Goal: Check status: Check status

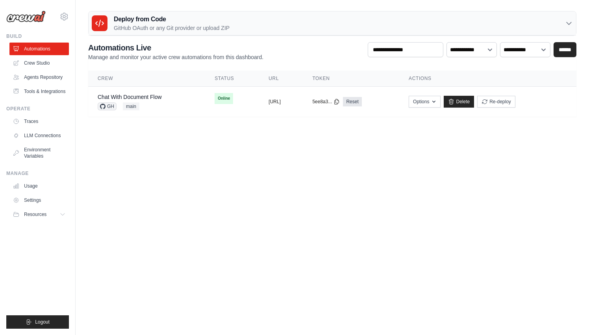
click at [70, 15] on div "vinicius@crewai.com CrewAI Internal Org Vini Org NC@Crew" at bounding box center [38, 167] width 76 height 335
click at [64, 14] on icon at bounding box center [63, 16] width 9 height 9
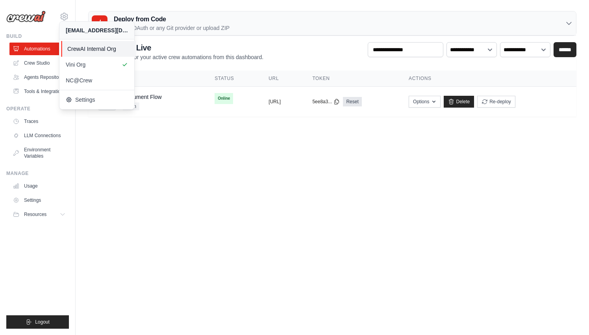
click at [87, 49] on span "CrewAI Internal Org" at bounding box center [98, 49] width 62 height 8
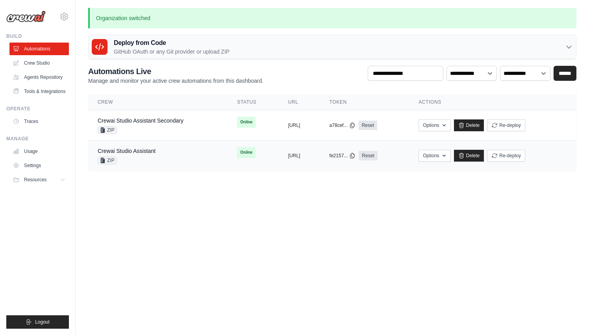
click at [159, 152] on div "Crewai Studio Assistant ZIP" at bounding box center [158, 155] width 121 height 17
click at [166, 115] on td "Crewai Studio Assistant Secondary ZIP" at bounding box center [157, 125] width 139 height 30
click at [130, 151] on link "Crewai Studio Assistant" at bounding box center [127, 151] width 58 height 6
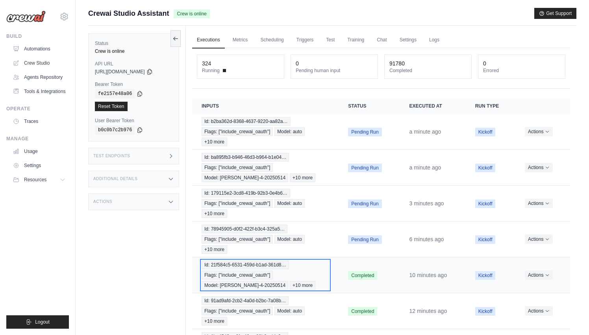
click at [274, 274] on div "Id: 21f584c5-6531-459d-b1ad-361d8… Flags: ["include_crewai_oauth"] Model: claud…" at bounding box center [266, 274] width 128 height 29
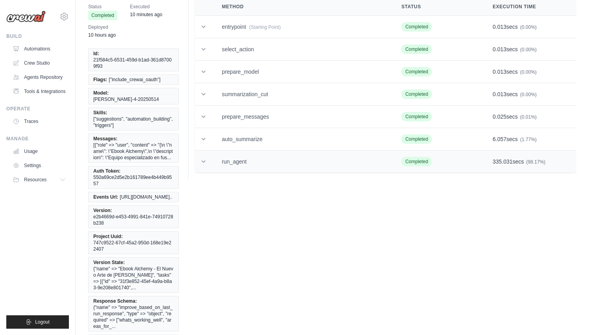
click at [287, 168] on td "run_agent" at bounding box center [302, 161] width 180 height 22
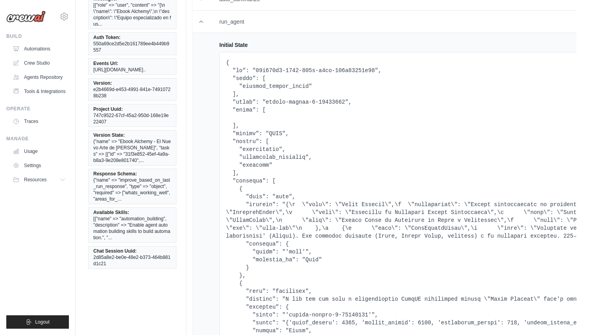
scroll to position [176, 0]
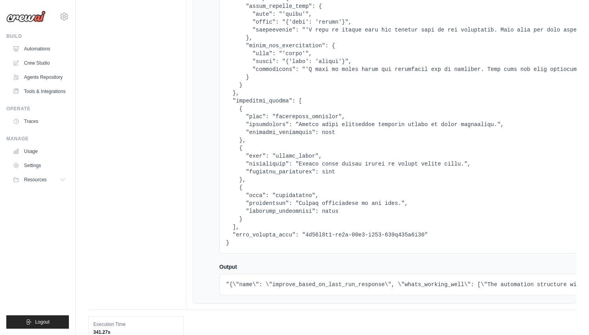
scroll to position [17337, 0]
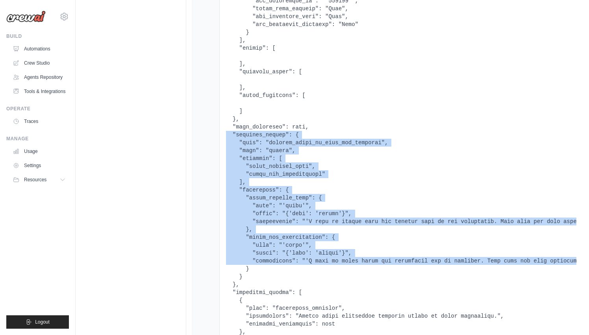
drag, startPoint x: 310, startPoint y: 134, endPoint x: 312, endPoint y: 262, distance: 127.6
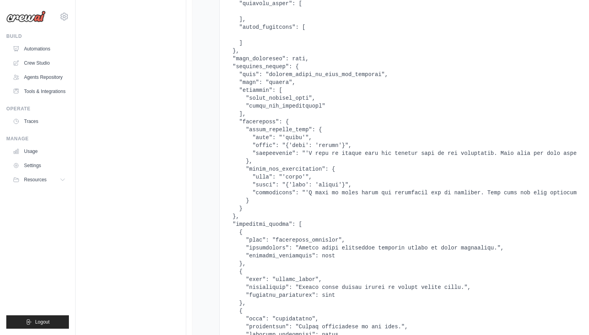
scroll to position [17367, 0]
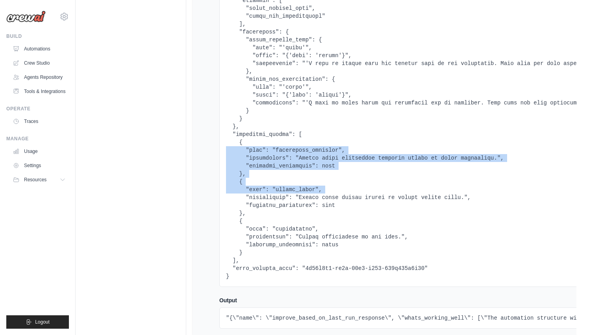
drag, startPoint x: 344, startPoint y: 150, endPoint x: 344, endPoint y: 188, distance: 38.2
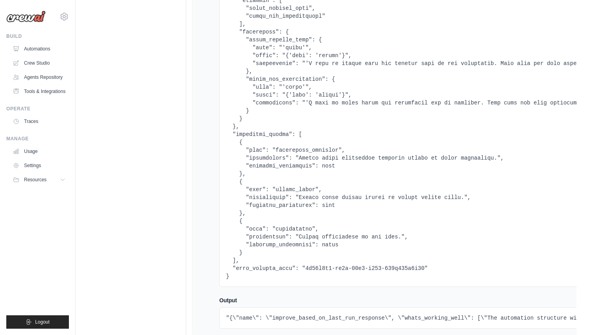
scroll to position [17279, 0]
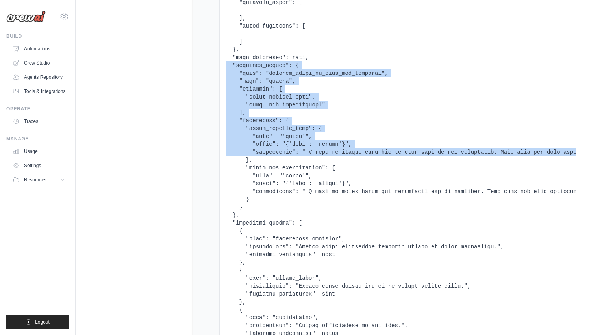
drag, startPoint x: 264, startPoint y: 63, endPoint x: 265, endPoint y: 160, distance: 96.5
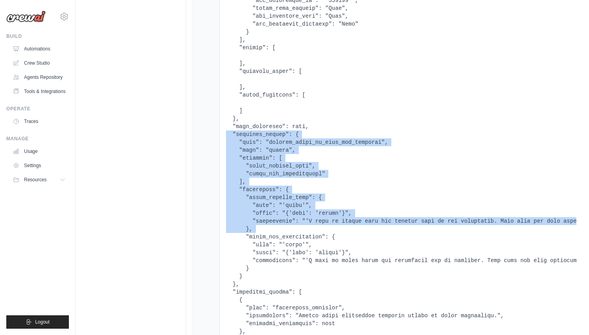
scroll to position [17302, 0]
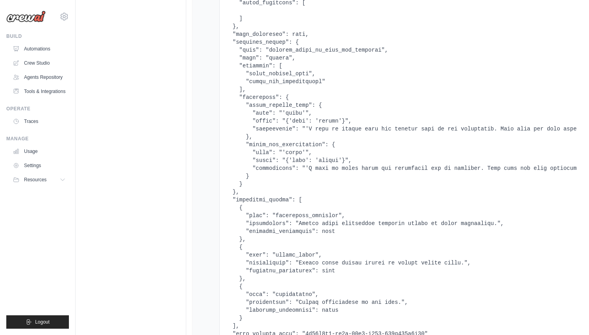
scroll to position [17279, 0]
